Goal: Information Seeking & Learning: Learn about a topic

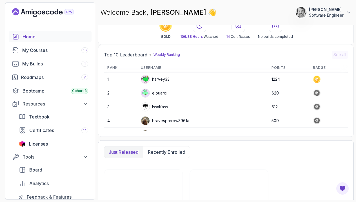
scroll to position [168, 0]
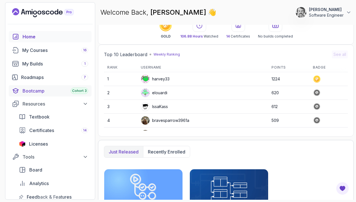
click at [33, 89] on div "Bootcamp Cohort 3" at bounding box center [56, 90] width 66 height 7
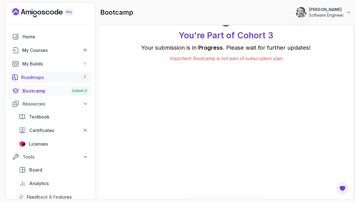
click at [34, 77] on div "Roadmaps 7" at bounding box center [54, 77] width 67 height 7
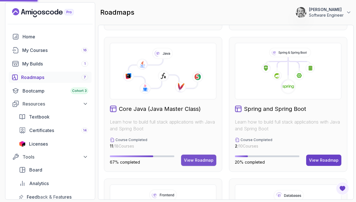
click at [195, 157] on div "View Roadmap" at bounding box center [199, 160] width 30 height 6
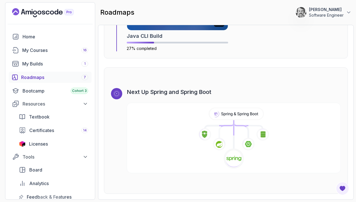
scroll to position [3047, 0]
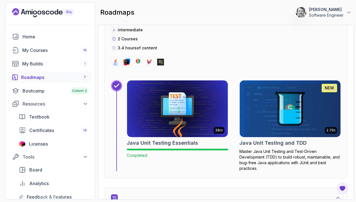
click at [267, 143] on h2 "Java Unit Testing and TDD" at bounding box center [272, 143] width 67 height 8
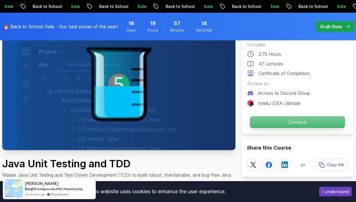
scroll to position [55, 0]
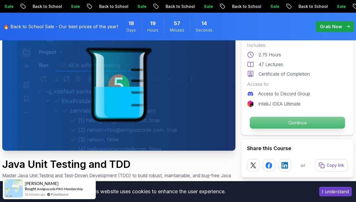
click at [288, 123] on p "Continue" at bounding box center [297, 123] width 95 height 12
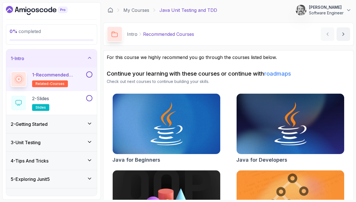
click at [54, 78] on h2 "1 - Recommended Courses related-courses" at bounding box center [58, 79] width 53 height 16
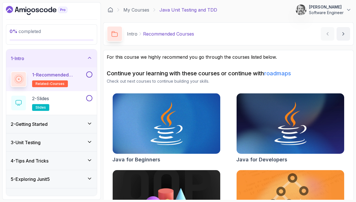
click at [90, 76] on button at bounding box center [89, 74] width 6 height 6
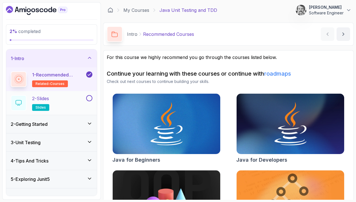
click at [45, 99] on p "2 - Slides" at bounding box center [40, 98] width 17 height 7
